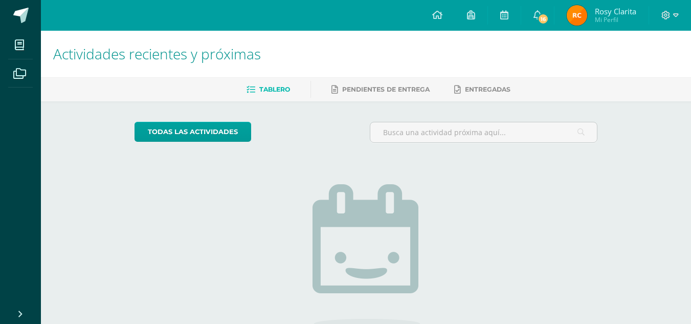
click at [569, 15] on img at bounding box center [577, 15] width 20 height 20
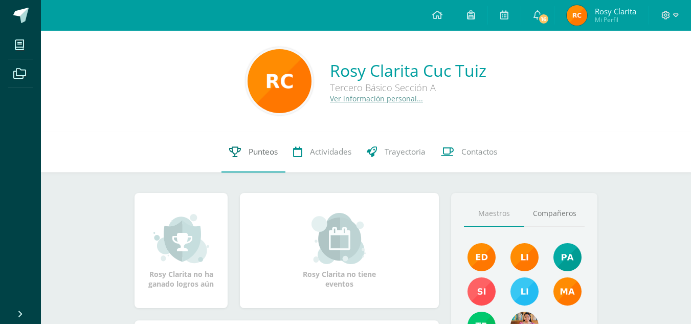
click at [265, 152] on span "Punteos" at bounding box center [263, 151] width 29 height 11
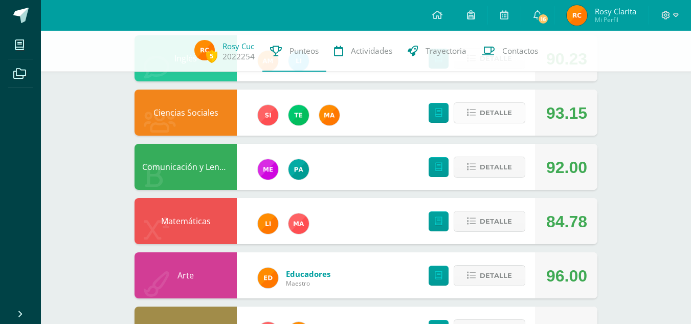
scroll to position [126, 0]
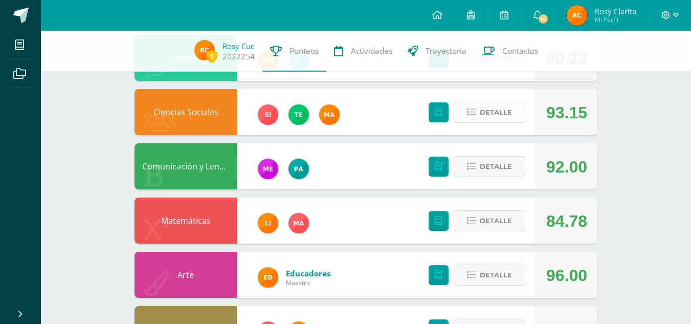
click at [495, 119] on span "Detalle" at bounding box center [496, 112] width 32 height 19
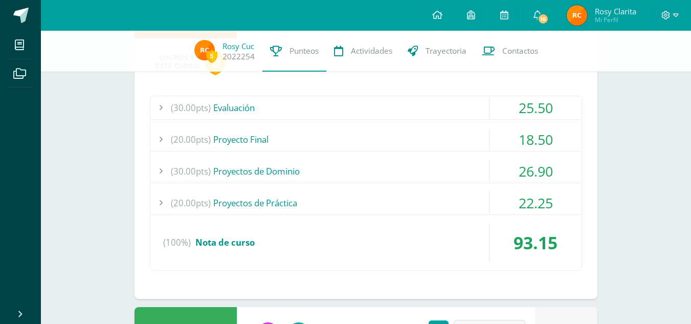
scroll to position [224, 0]
click at [440, 115] on div "(30.00pts) Evaluación" at bounding box center [365, 107] width 431 height 23
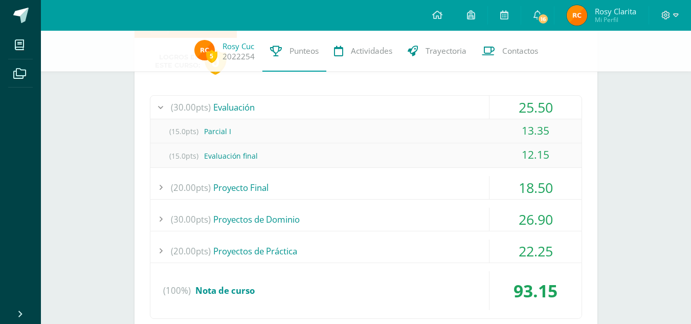
click at [440, 115] on div "(30.00pts) Evaluación" at bounding box center [365, 107] width 431 height 23
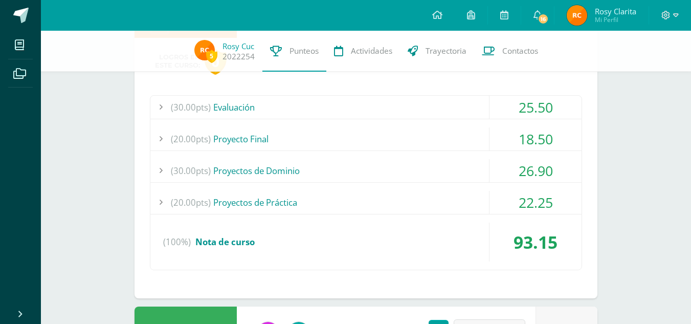
click at [426, 143] on div "(20.00pts) Proyecto Final" at bounding box center [365, 138] width 431 height 23
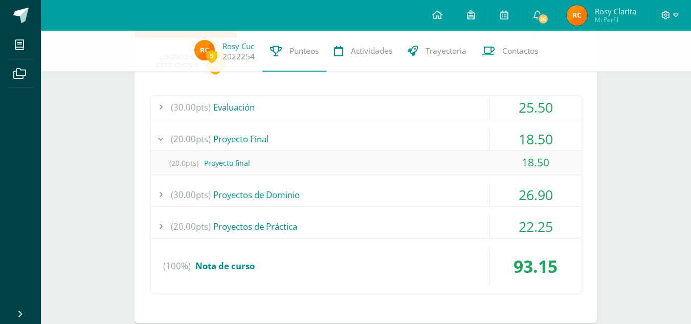
click at [426, 143] on div "(20.00pts) Proyecto Final" at bounding box center [365, 138] width 431 height 23
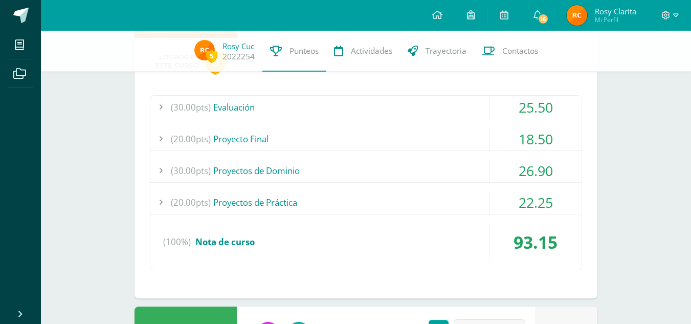
click at [407, 157] on div "(30.00pts) Evaluación 25.50 (15.0pts) Parcial I 13.35 (15.0pts) Evaluación fina…" at bounding box center [366, 182] width 432 height 175
click at [398, 166] on div "(30.00pts) Proyectos de Dominio" at bounding box center [365, 170] width 431 height 23
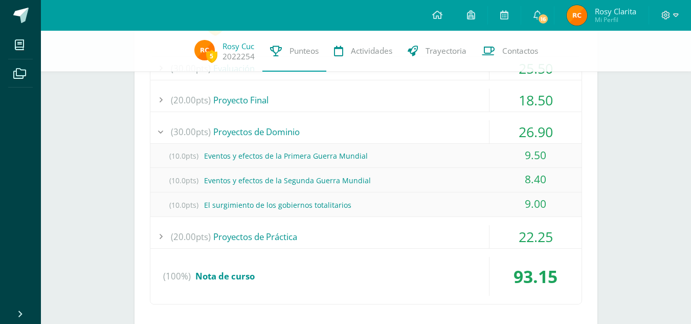
scroll to position [263, 0]
click at [385, 99] on div "(20.00pts) Proyecto Final" at bounding box center [365, 99] width 431 height 23
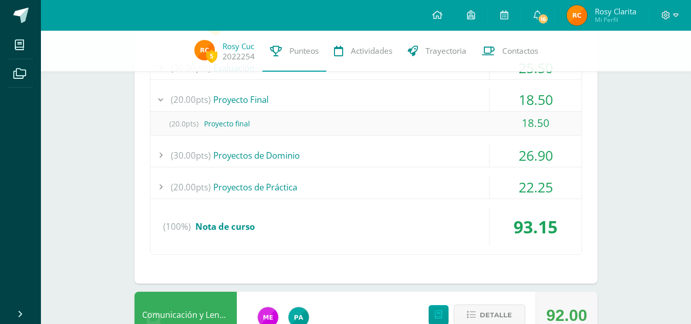
click at [385, 99] on div "(20.00pts) Proyecto Final" at bounding box center [365, 99] width 431 height 23
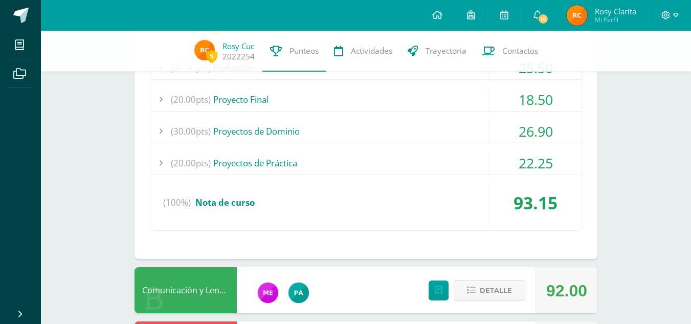
click at [372, 164] on div "(20.00pts) Proyectos de Práctica" at bounding box center [365, 162] width 431 height 23
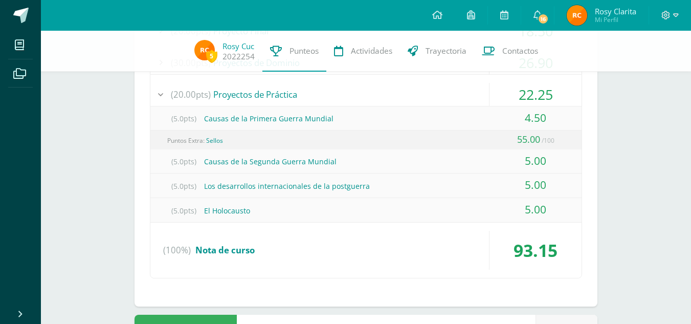
scroll to position [330, 0]
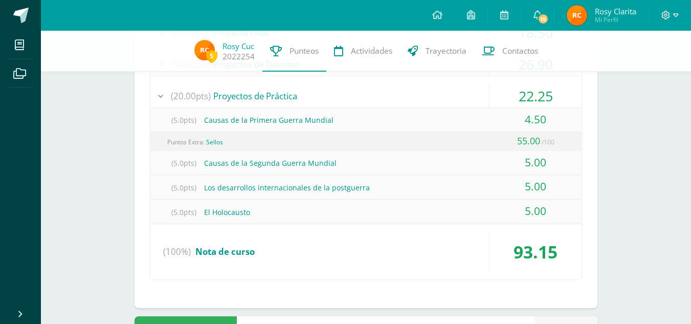
click at [379, 117] on div "(5.0pts) Causas de la Primera Guerra Mundial" at bounding box center [365, 119] width 431 height 23
click at [399, 95] on div "(20.00pts) Proyectos de Práctica" at bounding box center [365, 95] width 431 height 23
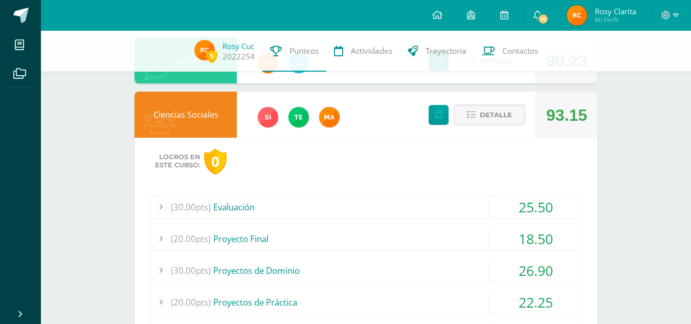
scroll to position [123, 0]
click at [474, 119] on icon at bounding box center [471, 115] width 9 height 9
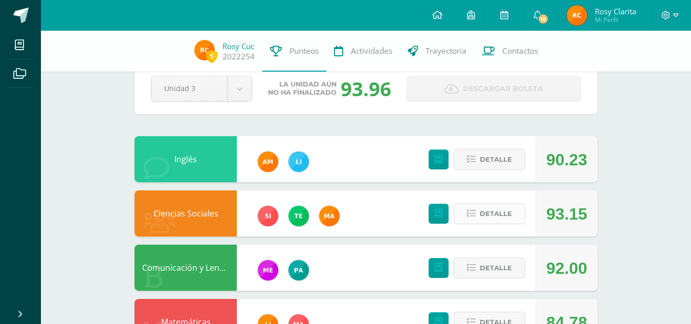
scroll to position [0, 0]
